Goal: Task Accomplishment & Management: Use online tool/utility

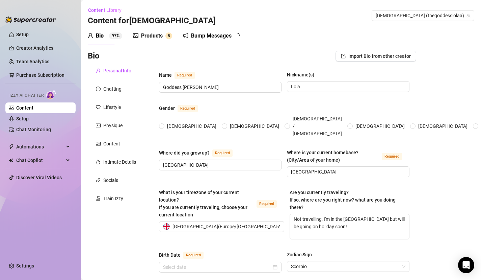
radio input "true"
type input "[DATE]"
click at [153, 36] on div "Products" at bounding box center [152, 36] width 22 height 8
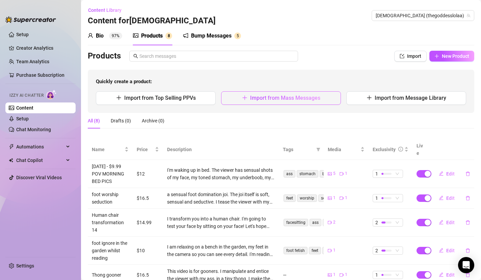
click at [316, 97] on span "Import from Mass Messages" at bounding box center [285, 98] width 70 height 6
type textarea "Type your message here..."
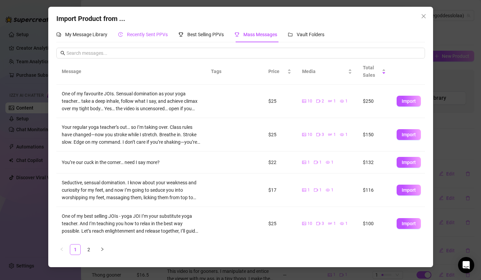
click at [151, 35] on span "Recently Sent PPVs" at bounding box center [147, 34] width 41 height 5
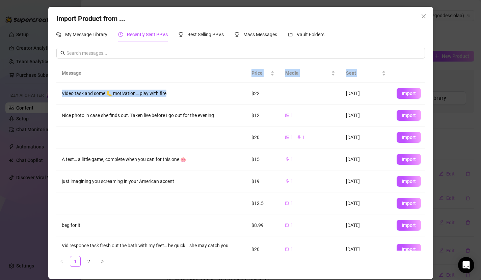
drag, startPoint x: 186, startPoint y: 96, endPoint x: 172, endPoint y: 71, distance: 29.4
click at [172, 71] on div "Message Price Media Sent Video task and some 🦶 motivation… play with fire $22 […" at bounding box center [240, 157] width 369 height 186
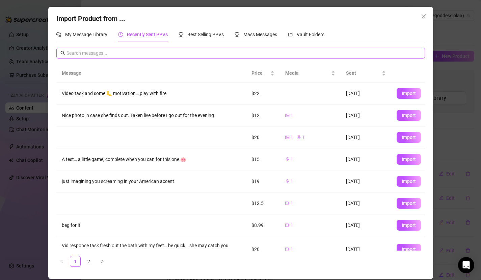
click at [172, 55] on input "text" at bounding box center [244, 52] width 355 height 7
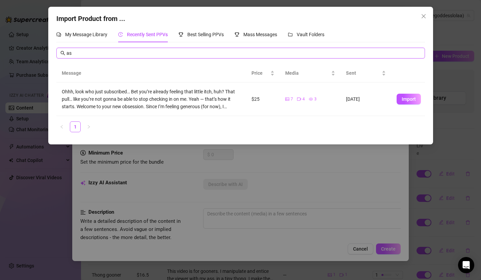
type input "a"
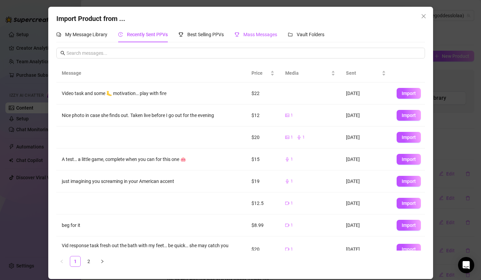
click at [274, 35] on span "Mass Messages" at bounding box center [261, 34] width 34 height 5
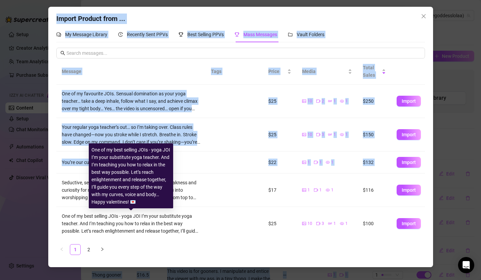
drag, startPoint x: 170, startPoint y: 177, endPoint x: 250, endPoint y: -16, distance: 209.0
click at [250, 0] on html "Setup Creator Analytics Team Analytics Purchase Subscription Izzy AI Chatter Co…" at bounding box center [240, 140] width 481 height 280
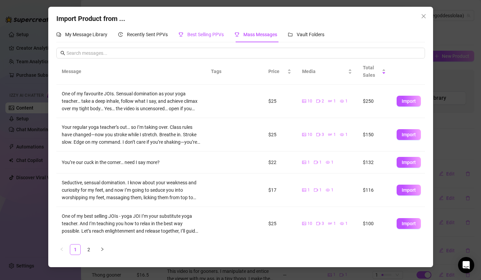
click at [194, 35] on span "Best Selling PPVs" at bounding box center [205, 34] width 36 height 5
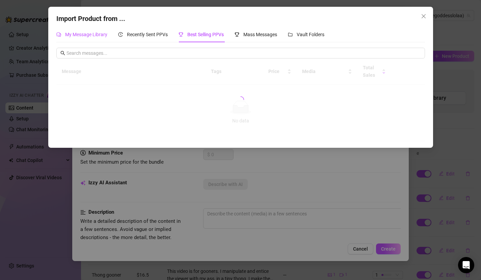
click at [82, 37] on div "My Message Library" at bounding box center [81, 34] width 51 height 7
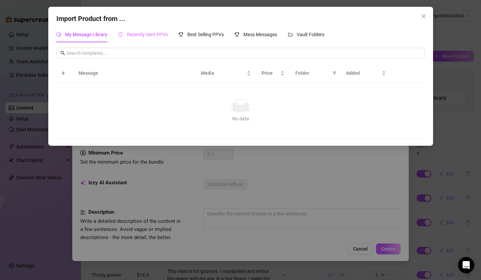
click at [146, 39] on div "Recently Sent PPVs" at bounding box center [143, 35] width 50 height 16
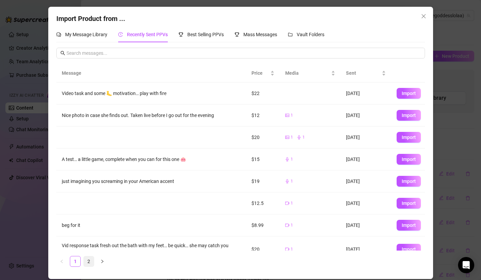
click at [88, 262] on link "2" at bounding box center [89, 261] width 10 height 10
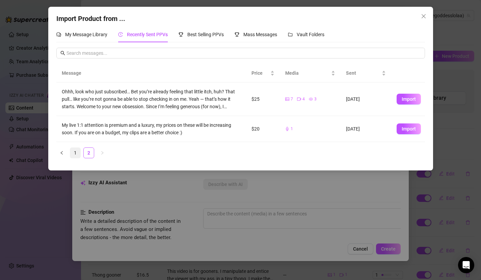
click at [77, 152] on link "1" at bounding box center [75, 153] width 10 height 10
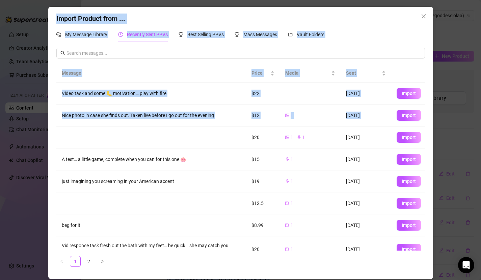
drag, startPoint x: 122, startPoint y: 139, endPoint x: 208, endPoint y: -24, distance: 184.9
click at [208, 0] on html "Setup Creator Analytics Team Analytics Purchase Subscription Izzy AI Chatter Co…" at bounding box center [240, 140] width 481 height 280
click at [423, 13] on button "Close" at bounding box center [424, 16] width 11 height 11
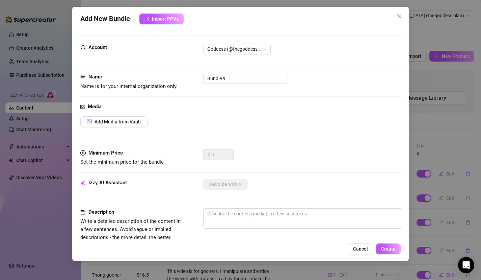
click at [41, 57] on div "Add New Bundle Import PPVs Account Goddess (@thegoddesslolaa) Name Name is for …" at bounding box center [240, 140] width 481 height 280
